Goal: Information Seeking & Learning: Learn about a topic

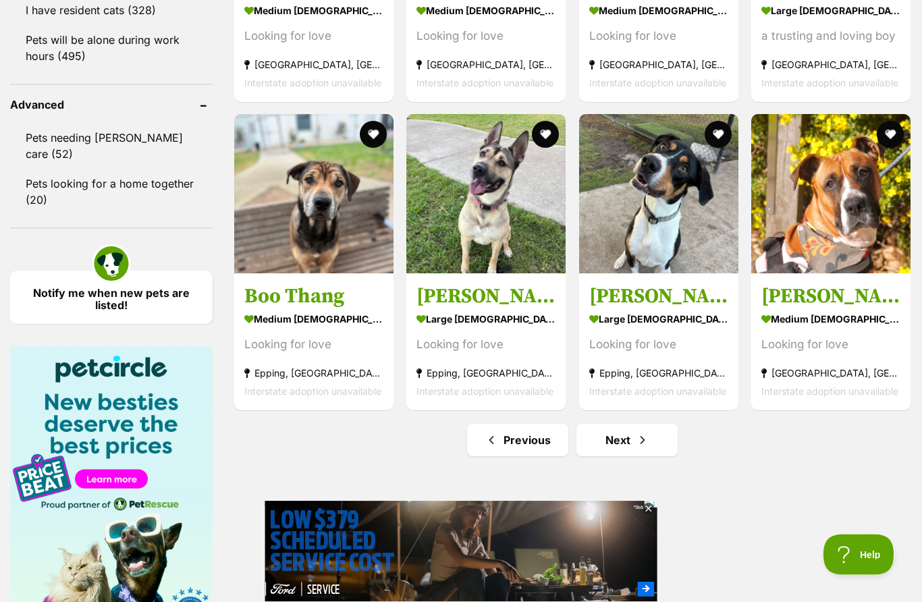
scroll to position [1695, 0]
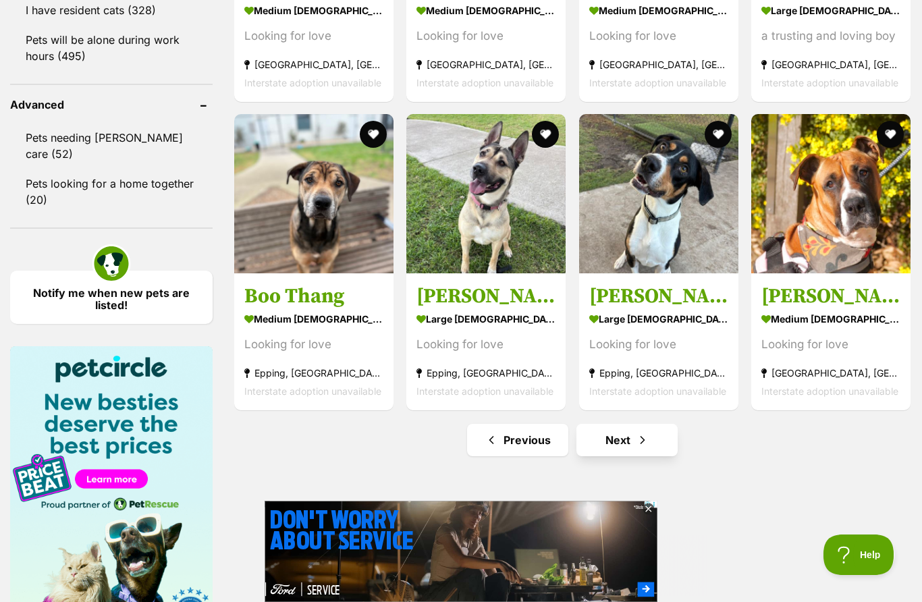
click at [629, 451] on link "Next" at bounding box center [626, 440] width 101 height 32
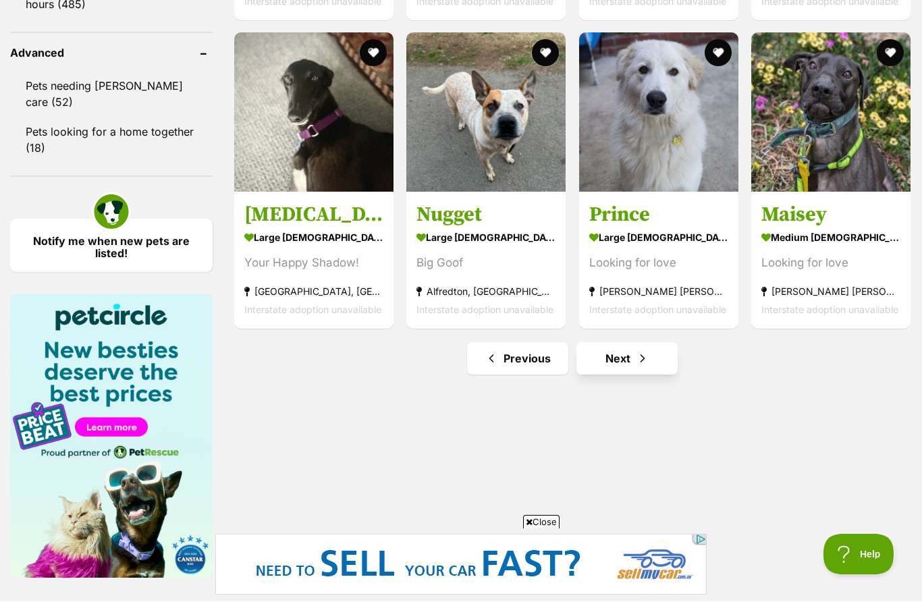
scroll to position [1777, 0]
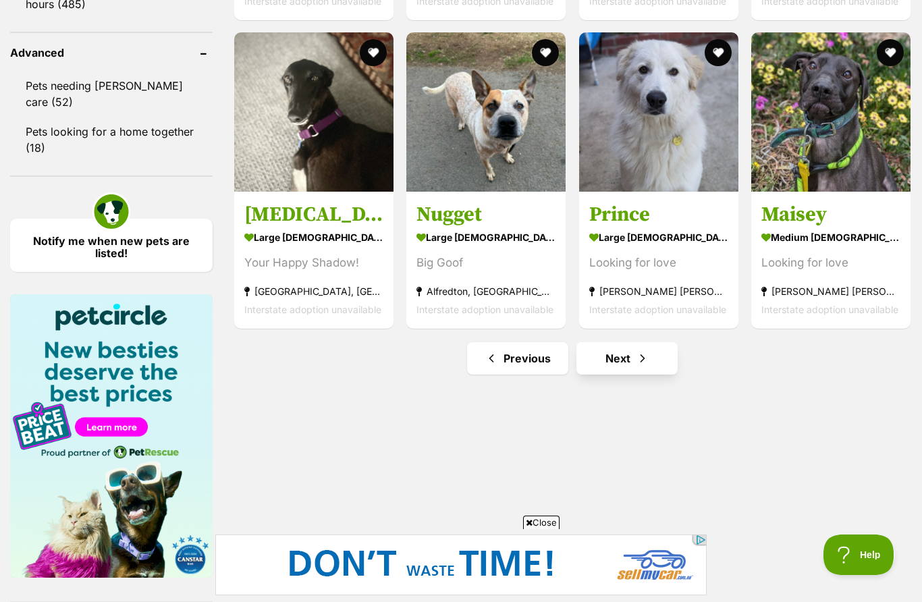
click at [639, 374] on link "Next" at bounding box center [626, 358] width 101 height 32
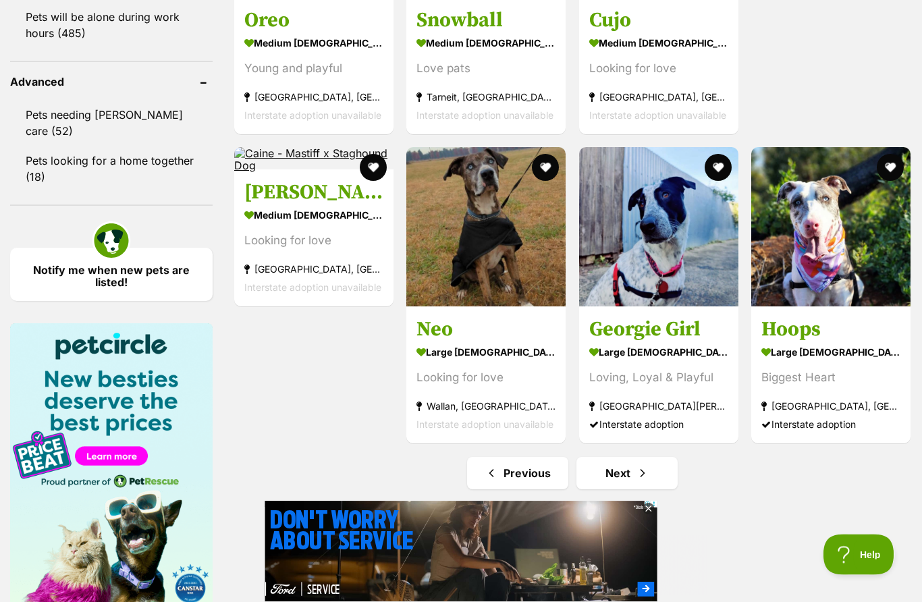
scroll to position [1748, 0]
click at [626, 483] on link "Next" at bounding box center [626, 473] width 101 height 32
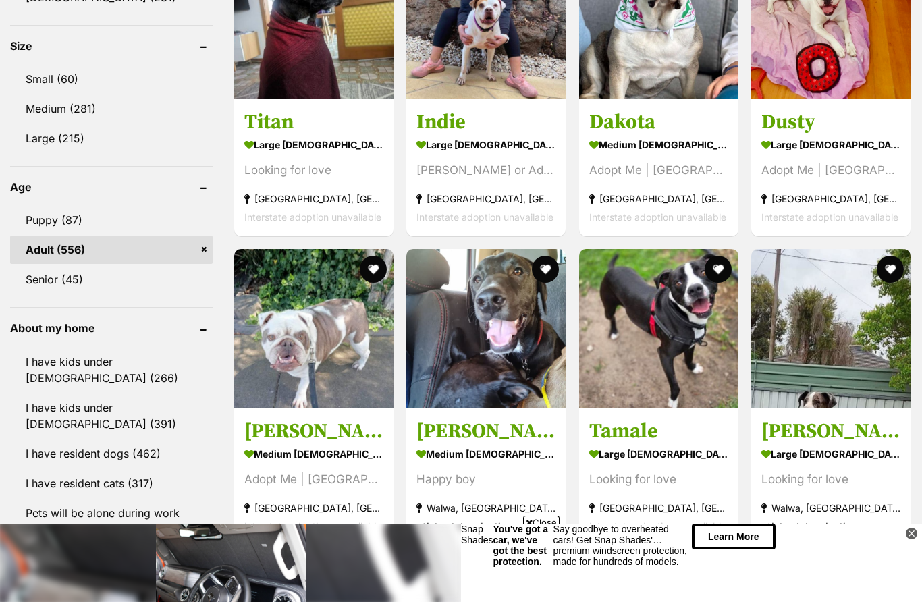
scroll to position [1253, 0]
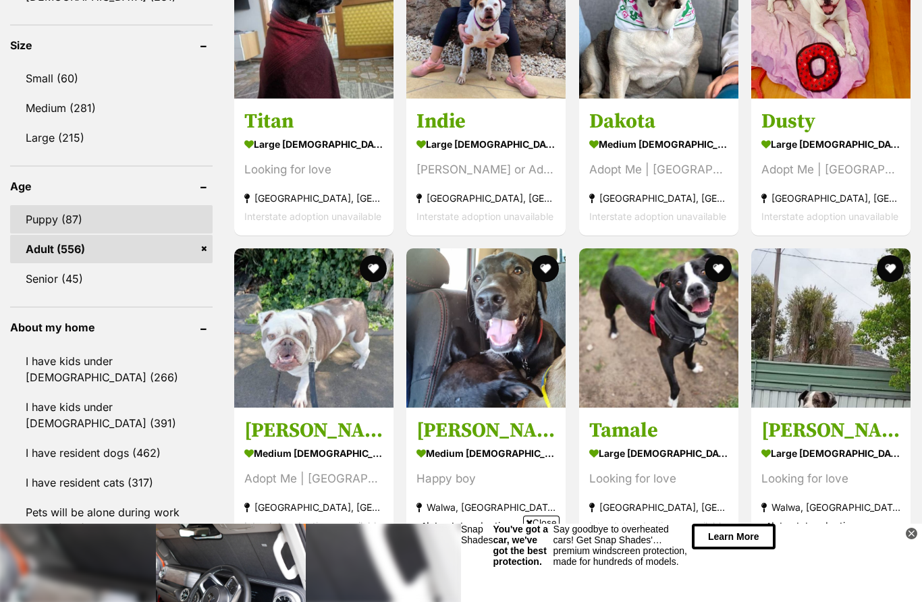
click at [32, 216] on link "Puppy (87)" at bounding box center [111, 219] width 202 height 28
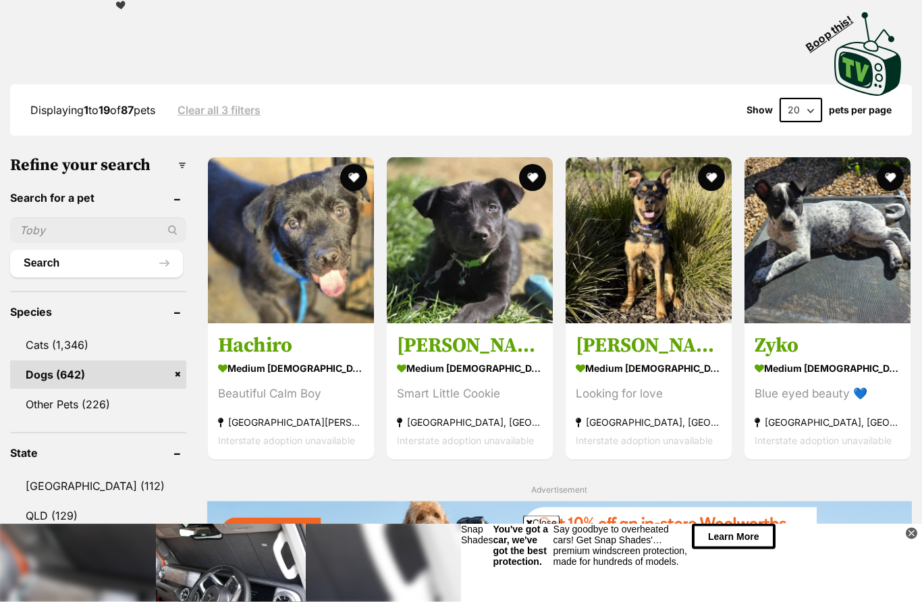
scroll to position [283, 0]
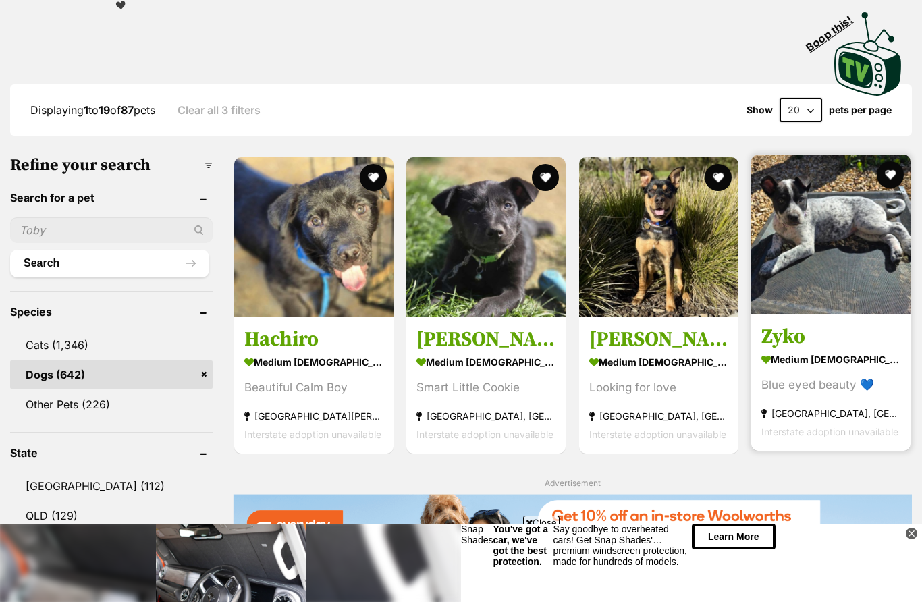
click at [868, 259] on img at bounding box center [830, 234] width 159 height 159
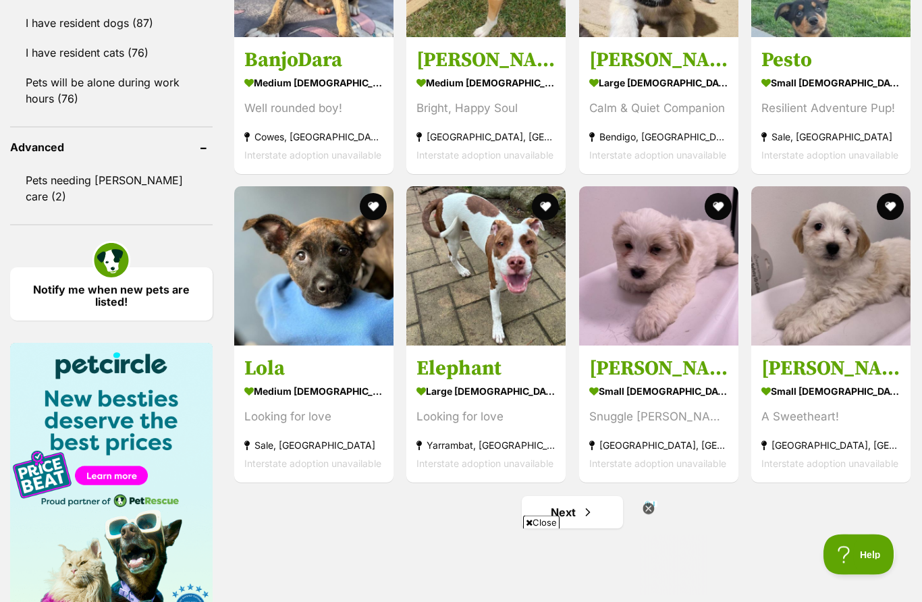
scroll to position [1623, 0]
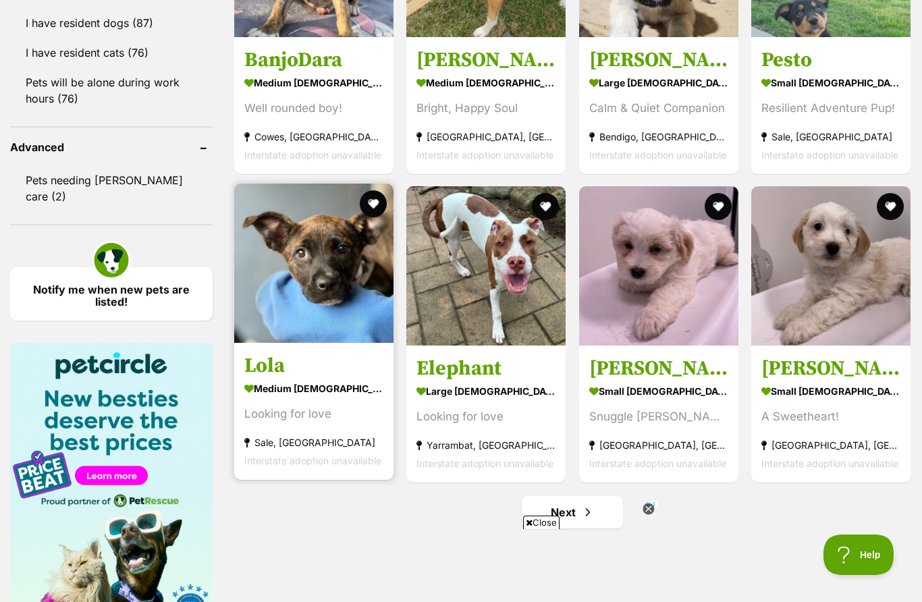
click at [316, 276] on img at bounding box center [313, 263] width 159 height 159
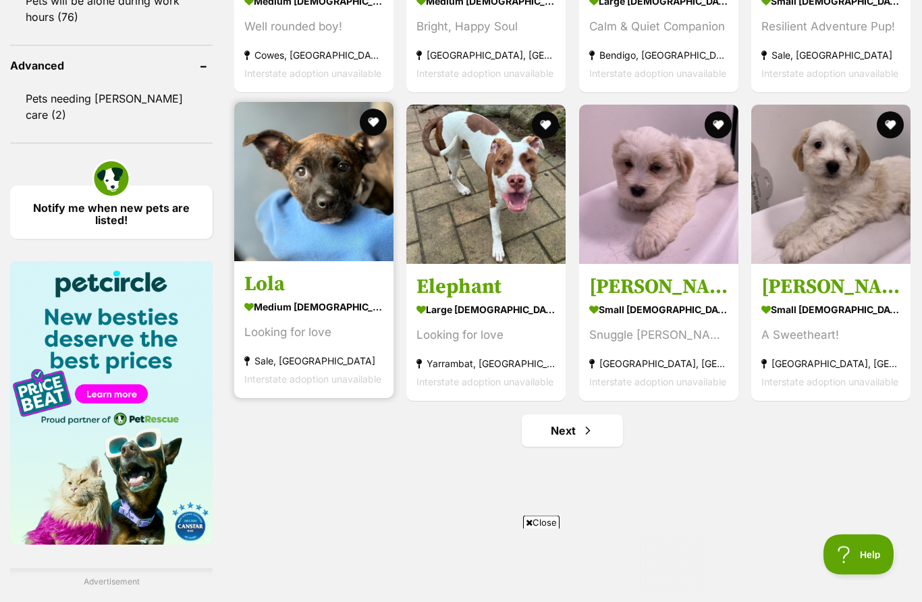
scroll to position [1705, 0]
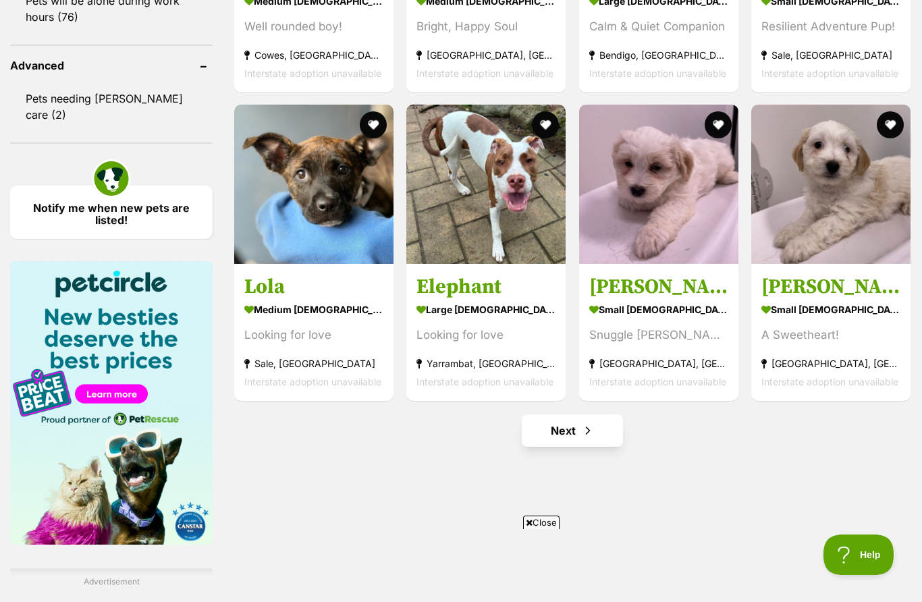
click at [590, 443] on link "Next" at bounding box center [572, 430] width 101 height 32
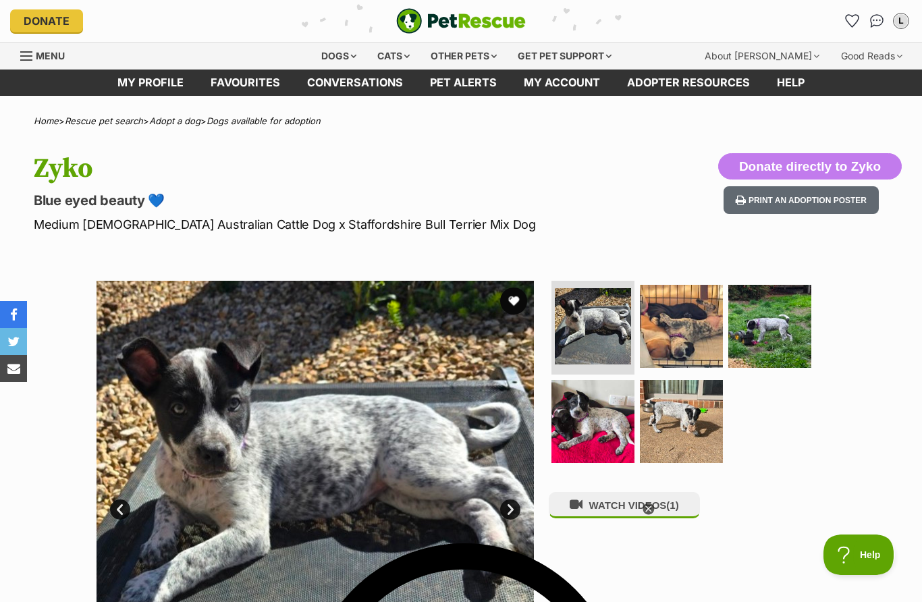
scroll to position [22, 0]
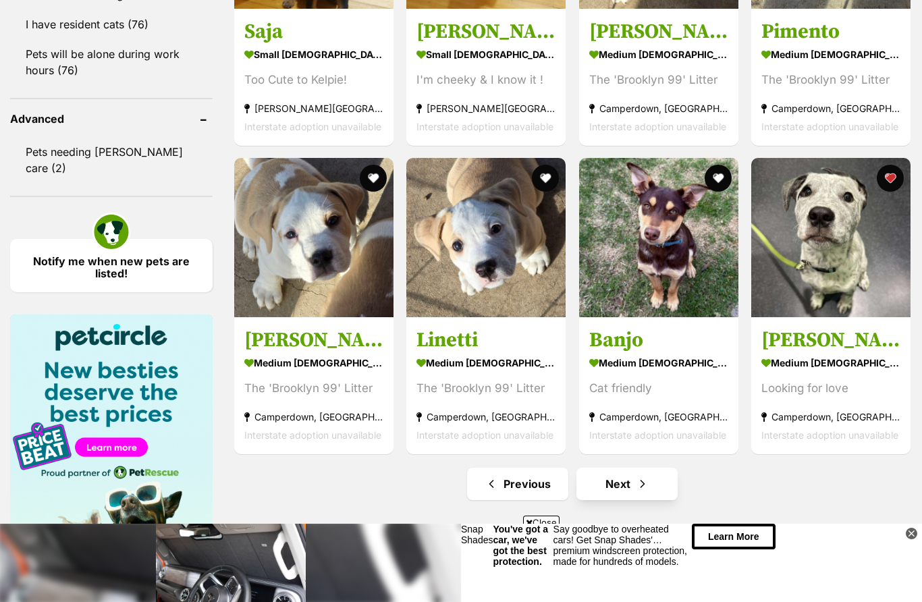
click at [662, 475] on link "Next" at bounding box center [626, 484] width 101 height 32
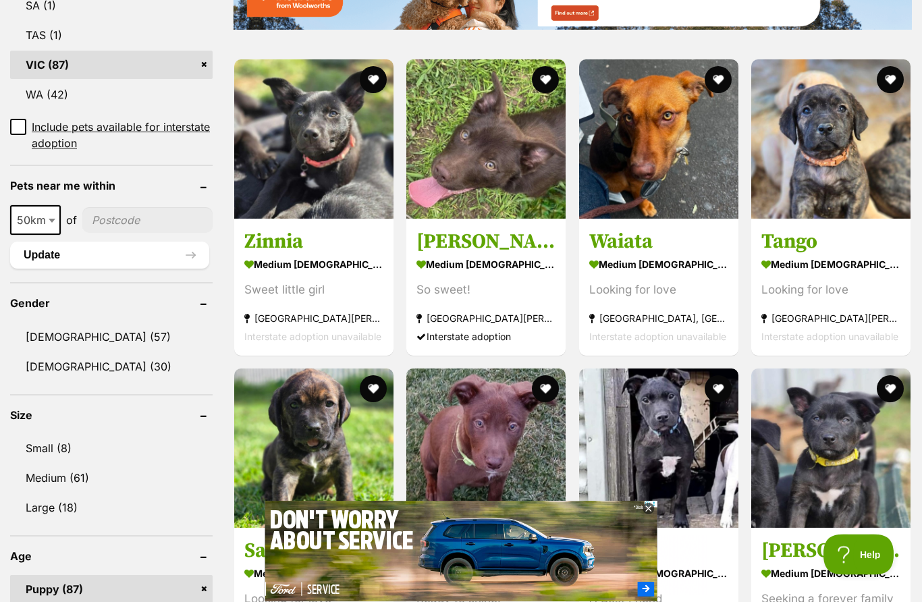
scroll to position [823, 0]
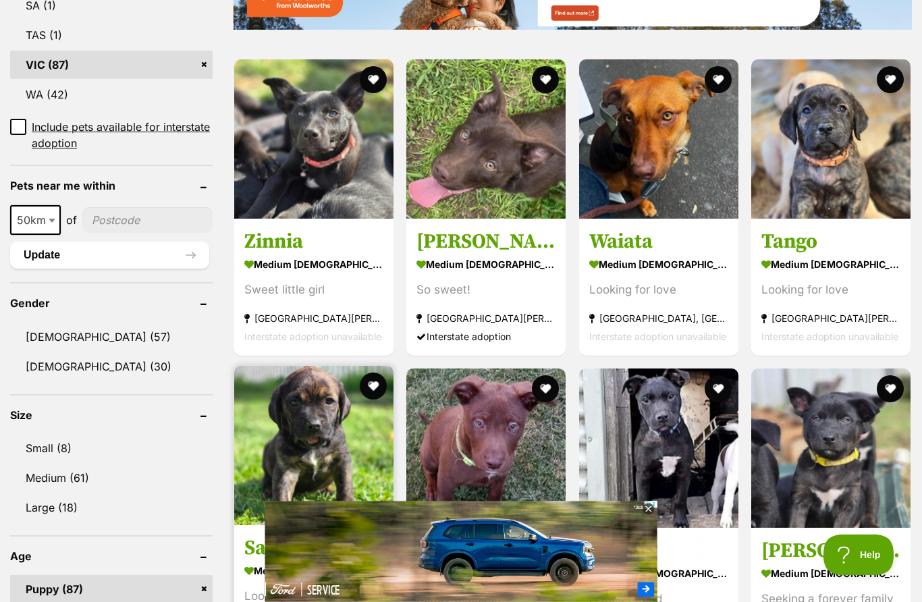
click at [325, 454] on img at bounding box center [313, 445] width 159 height 159
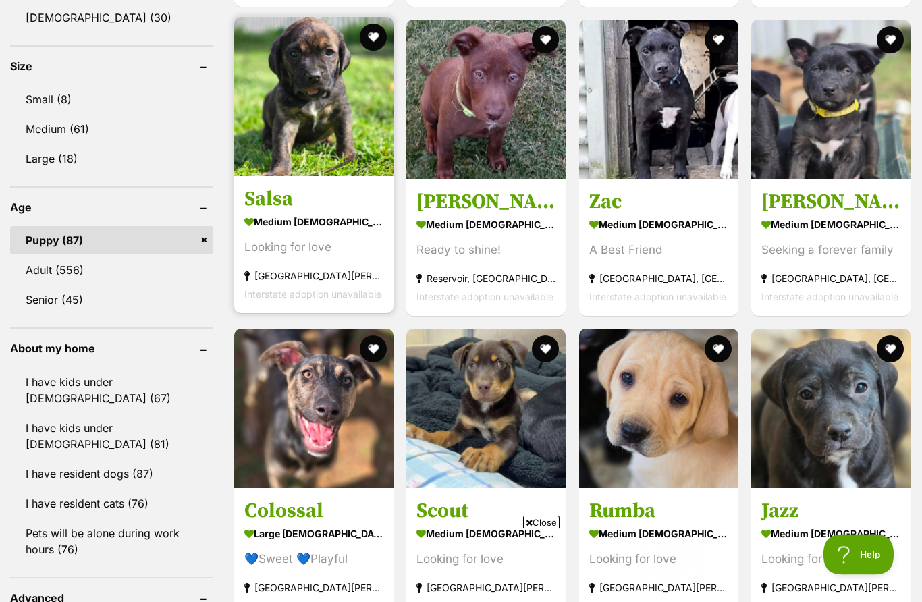
scroll to position [1172, 0]
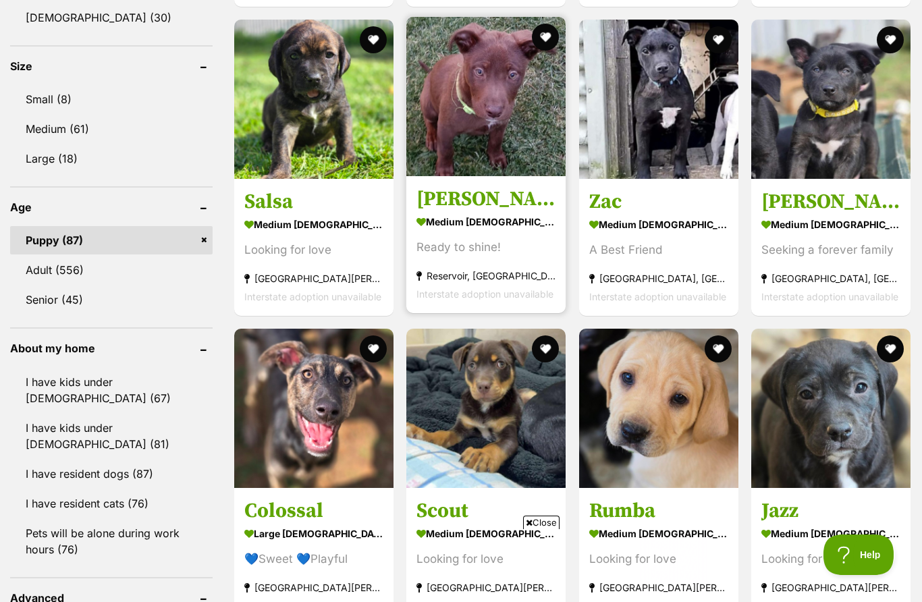
click at [482, 113] on img at bounding box center [485, 96] width 159 height 159
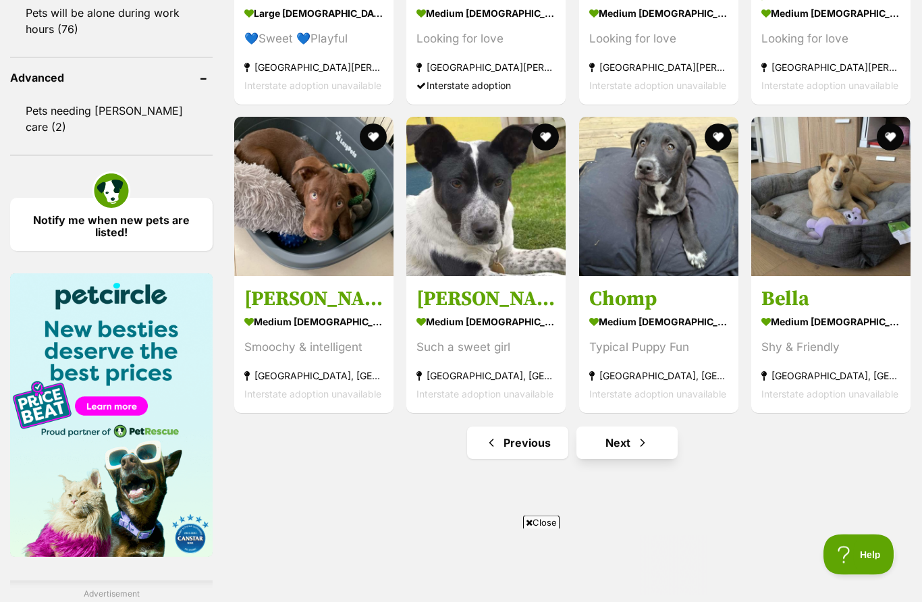
scroll to position [1693, 0]
click at [657, 446] on link "Next" at bounding box center [626, 443] width 101 height 32
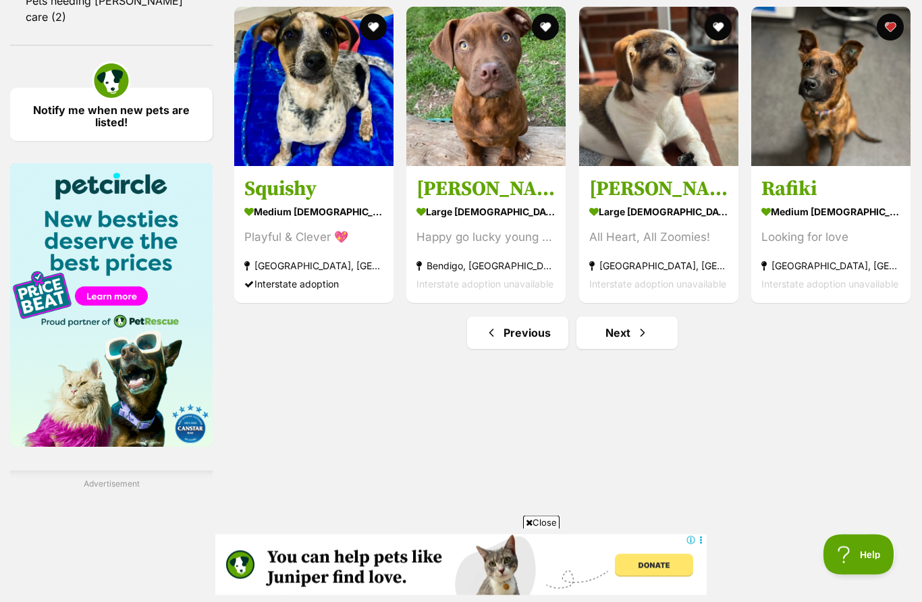
scroll to position [1804, 0]
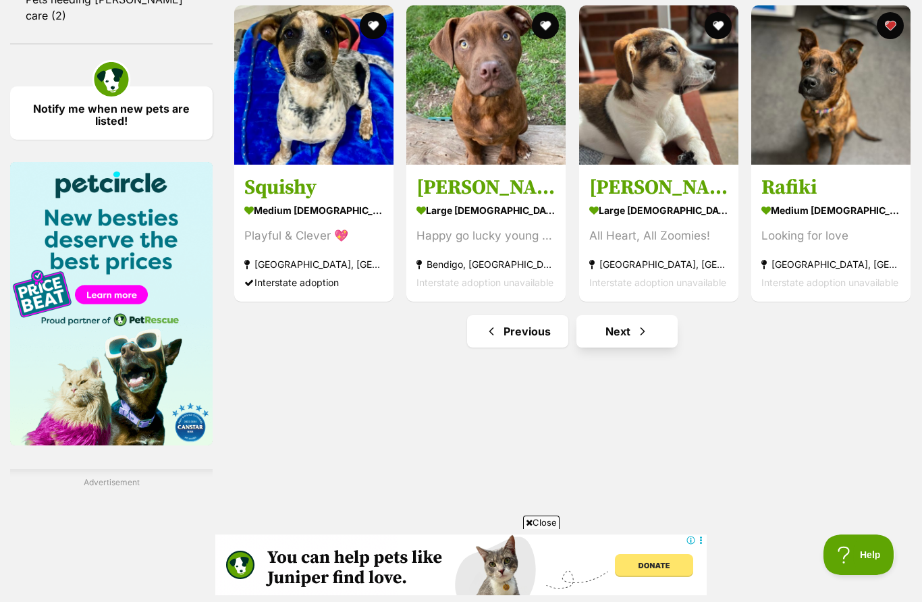
click at [634, 336] on link "Next" at bounding box center [626, 331] width 101 height 32
